Goal: Transaction & Acquisition: Purchase product/service

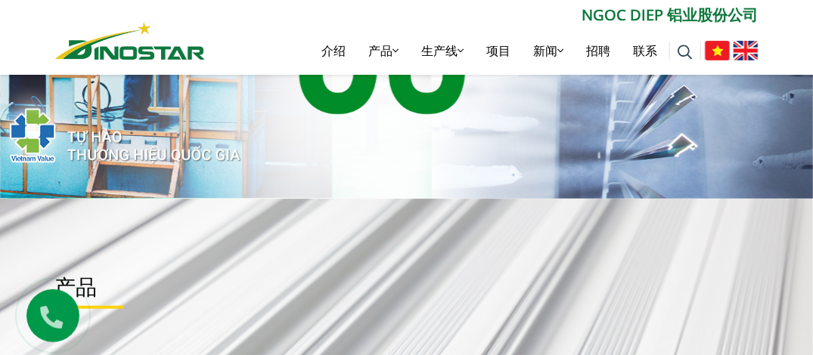
scroll to position [303, 0]
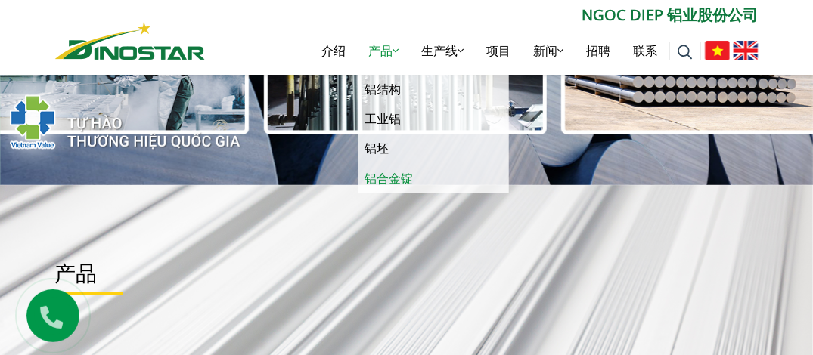
click at [392, 179] on link "铝合金锭" at bounding box center [433, 178] width 151 height 29
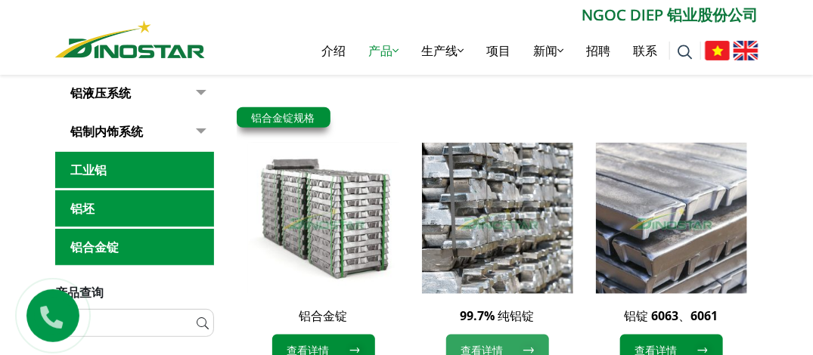
scroll to position [454, 0]
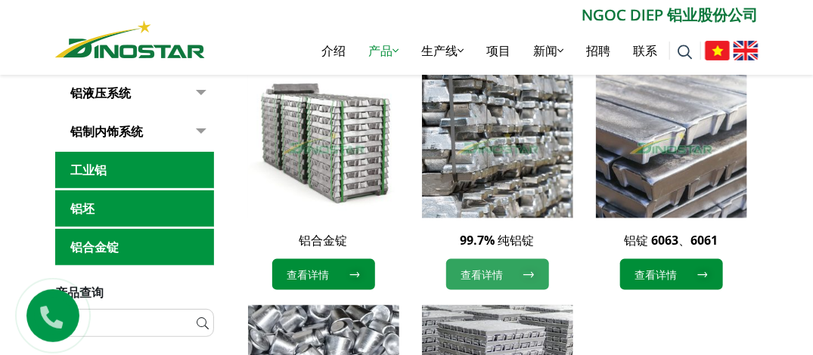
click at [486, 273] on font "查看详情" at bounding box center [482, 275] width 42 height 16
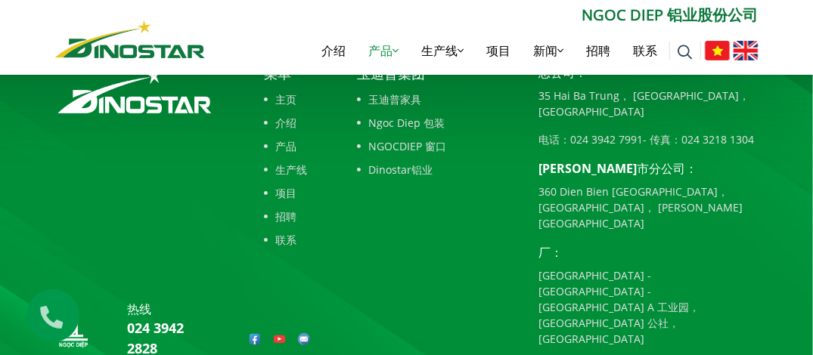
scroll to position [1882, 0]
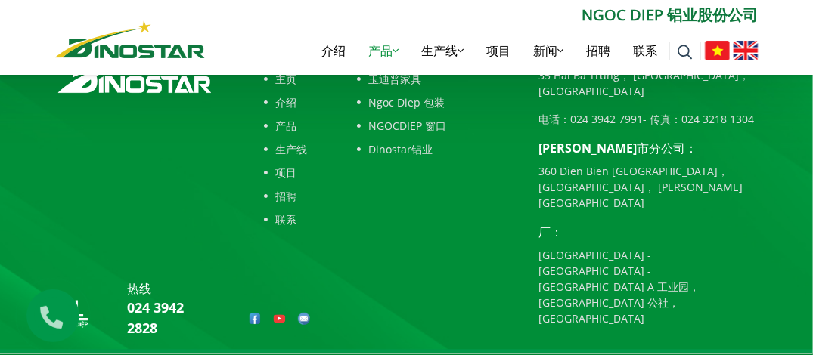
click at [304, 313] on img at bounding box center [304, 319] width 13 height 13
